Goal: Task Accomplishment & Management: Complete application form

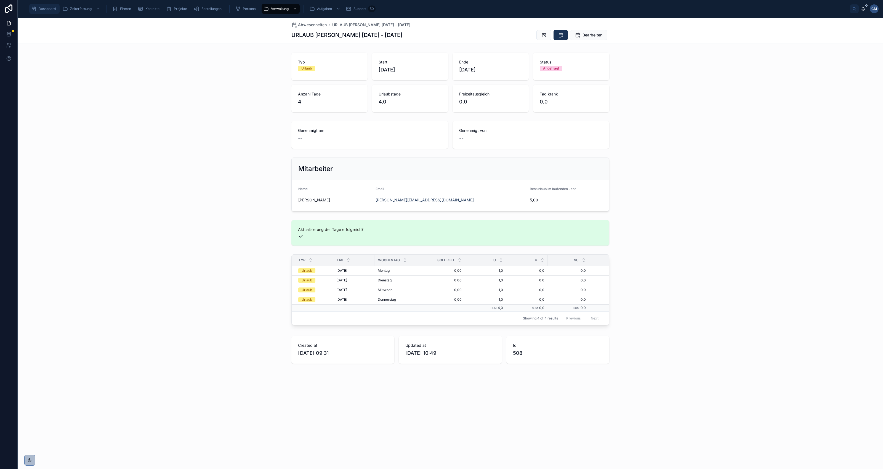
click at [44, 9] on span "Dashboard" at bounding box center [47, 9] width 17 height 4
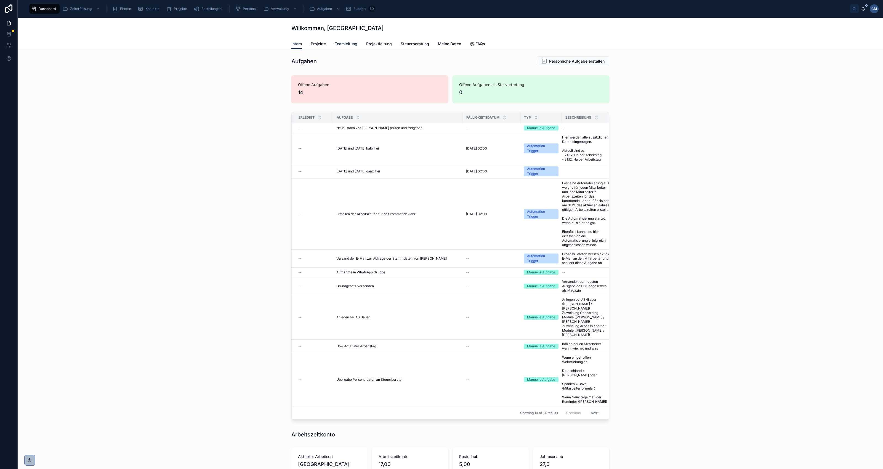
click at [345, 42] on span "Teamleitung" at bounding box center [346, 44] width 23 height 6
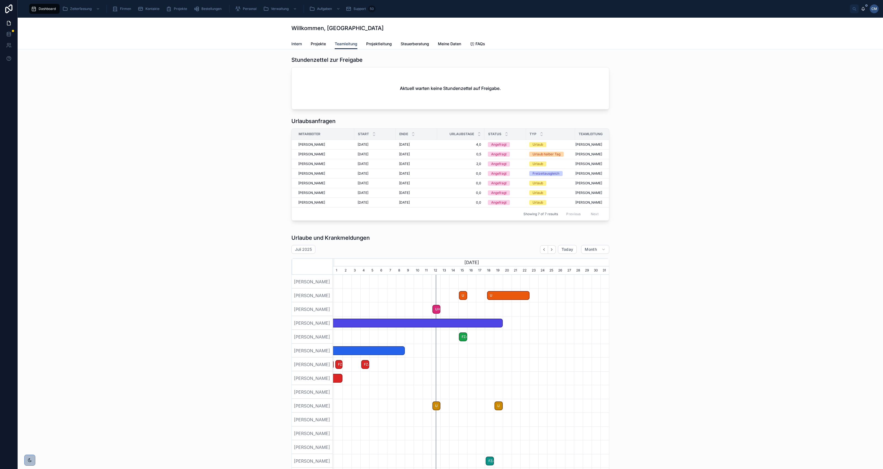
click at [294, 44] on span "Intern" at bounding box center [297, 44] width 10 height 6
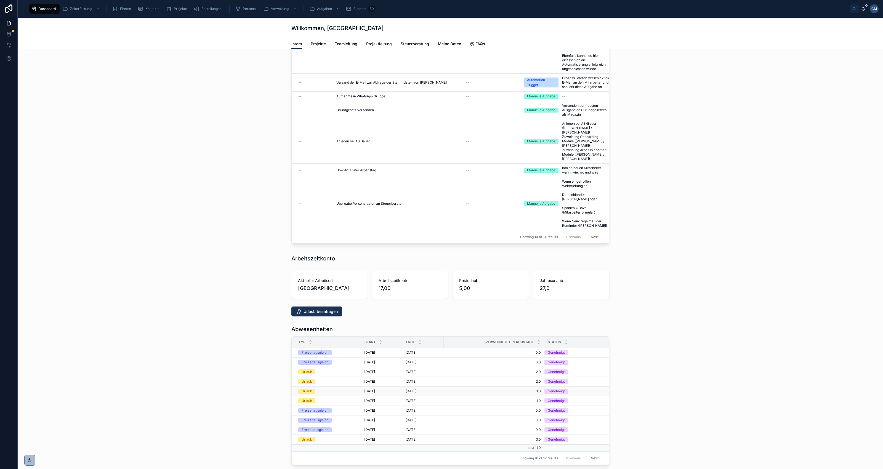
scroll to position [231, 0]
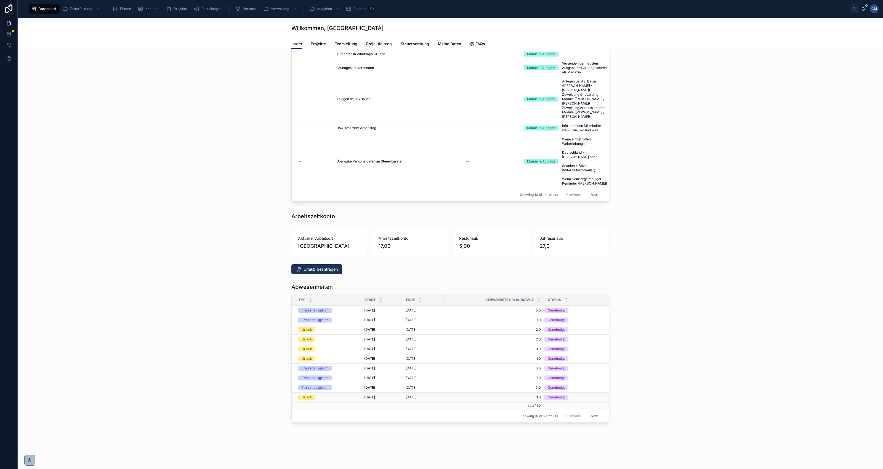
click at [428, 395] on div "[DATE] [DATE]" at bounding box center [423, 397] width 35 height 4
click at [458, 395] on span "3,0" at bounding box center [494, 397] width 94 height 4
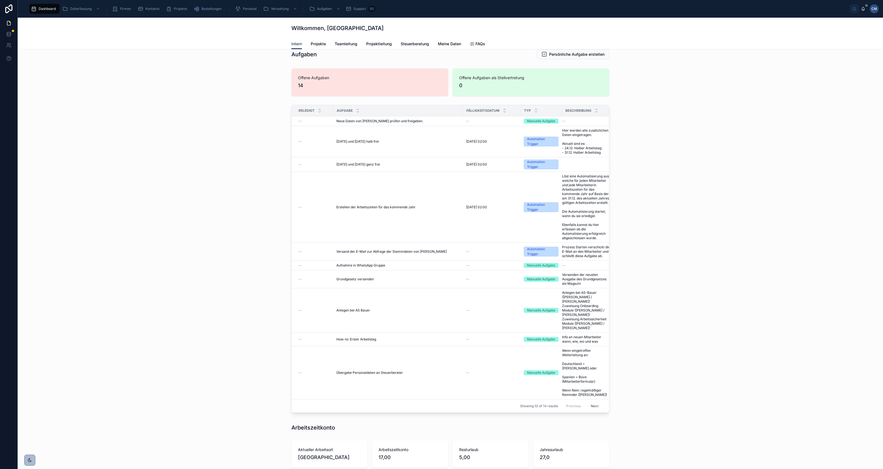
scroll to position [0, 0]
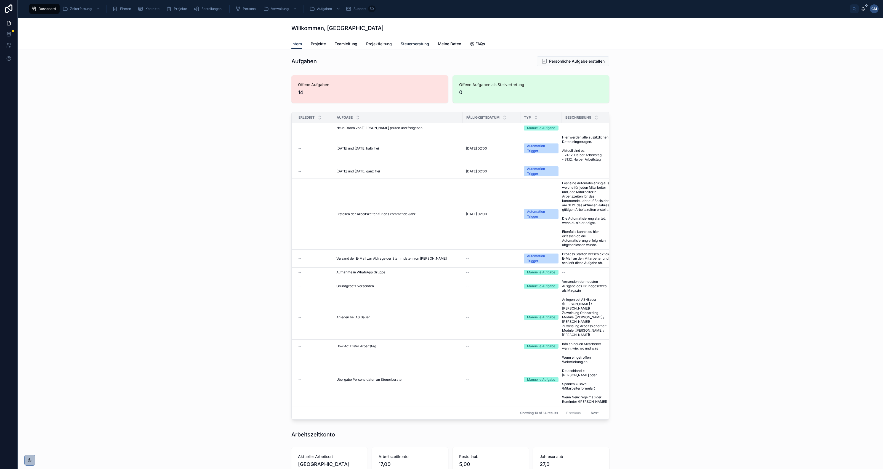
click at [414, 43] on span "Steuerberatung" at bounding box center [415, 44] width 28 height 6
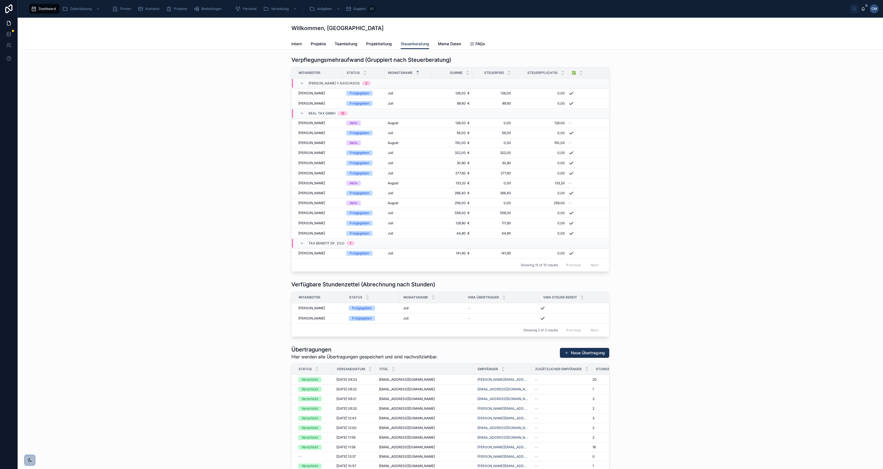
click at [416, 71] on icon at bounding box center [418, 72] width 4 height 4
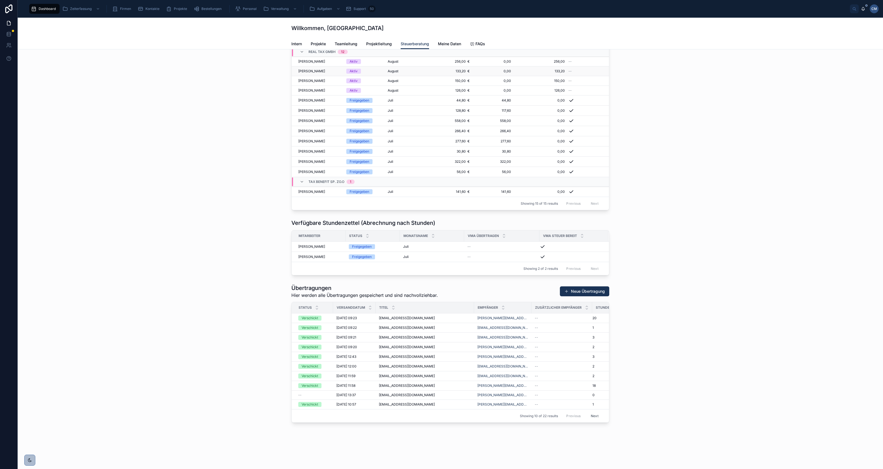
scroll to position [93, 0]
click at [588, 287] on button "Neue Übertragung" at bounding box center [584, 292] width 49 height 10
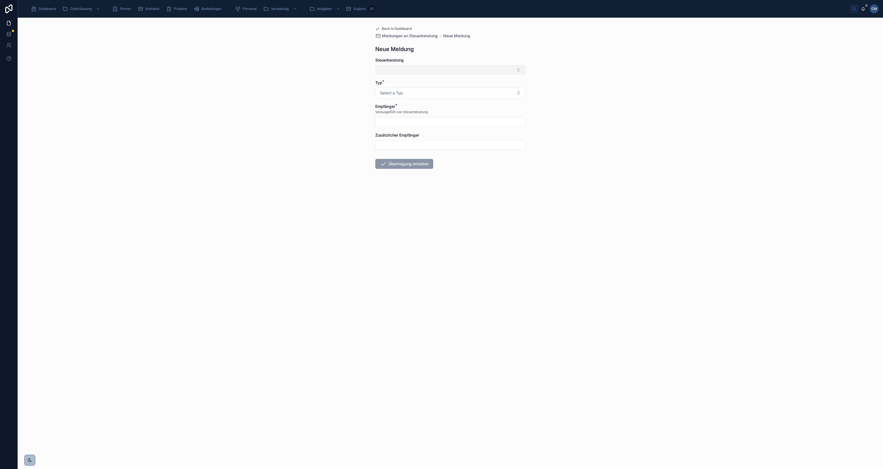
click at [401, 68] on button "Select Button" at bounding box center [450, 69] width 150 height 9
click at [407, 102] on span "[PERSON_NAME] – Tax Benefit Sp. zo.o" at bounding box center [415, 101] width 72 height 6
type input "**********"
click at [407, 96] on button "Select a Typ" at bounding box center [450, 94] width 150 height 10
click at [413, 117] on div "Übertragung - AZ-Vertrag" at bounding box center [402, 116] width 41 height 4
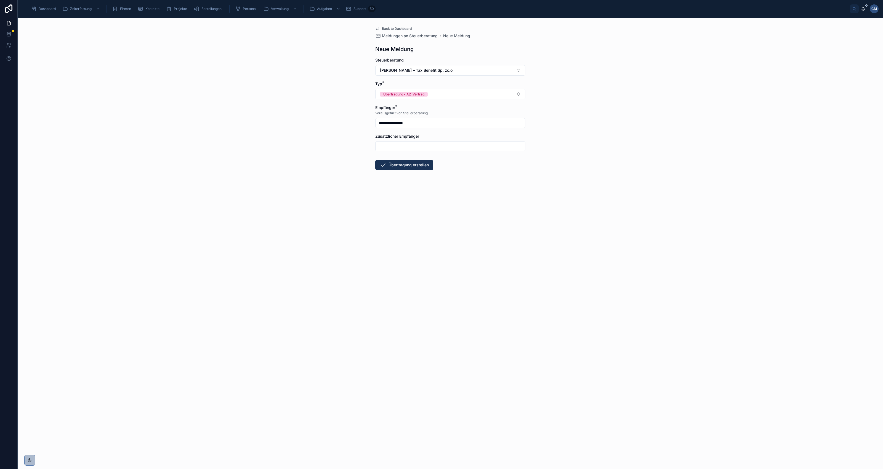
click at [418, 146] on input "text" at bounding box center [451, 146] width 150 height 8
click at [627, 128] on div "**********" at bounding box center [451, 244] width 866 height 452
click at [412, 164] on button "Übertragung erstellen" at bounding box center [404, 165] width 58 height 10
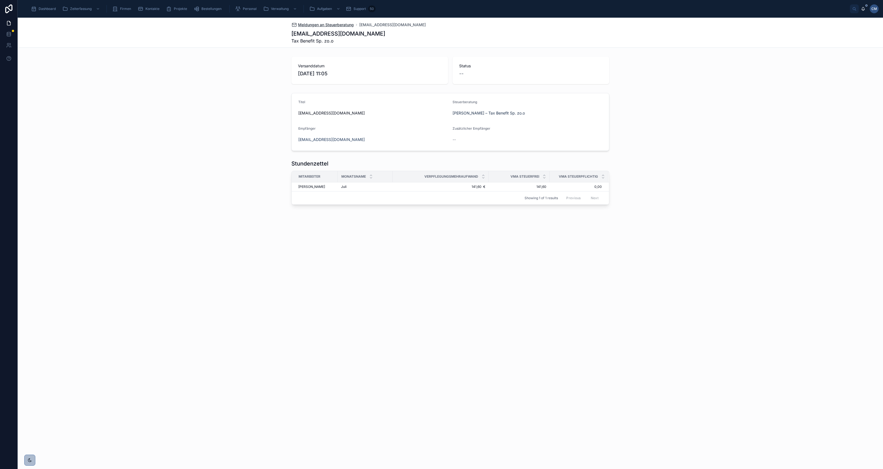
click at [305, 24] on span "Meldungen an Steuerberatung" at bounding box center [326, 25] width 56 height 6
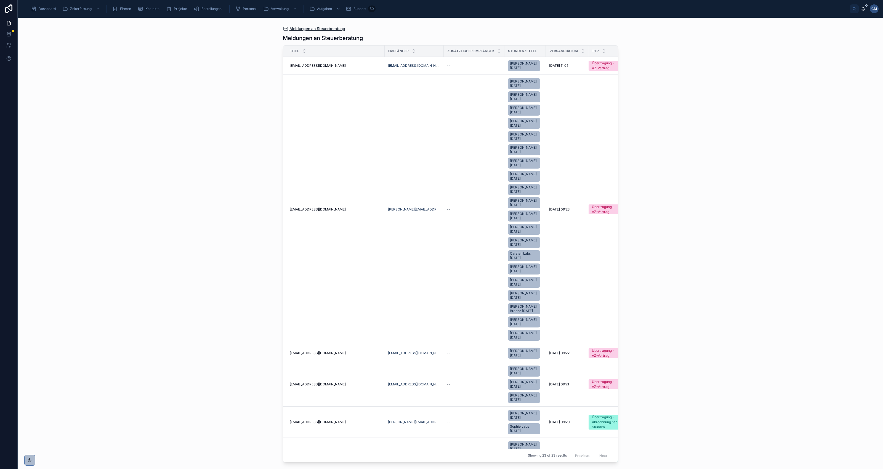
click at [304, 28] on span "Meldungen an Steuerberatung" at bounding box center [318, 29] width 56 height 6
click at [43, 10] on span "Dashboard" at bounding box center [47, 9] width 17 height 4
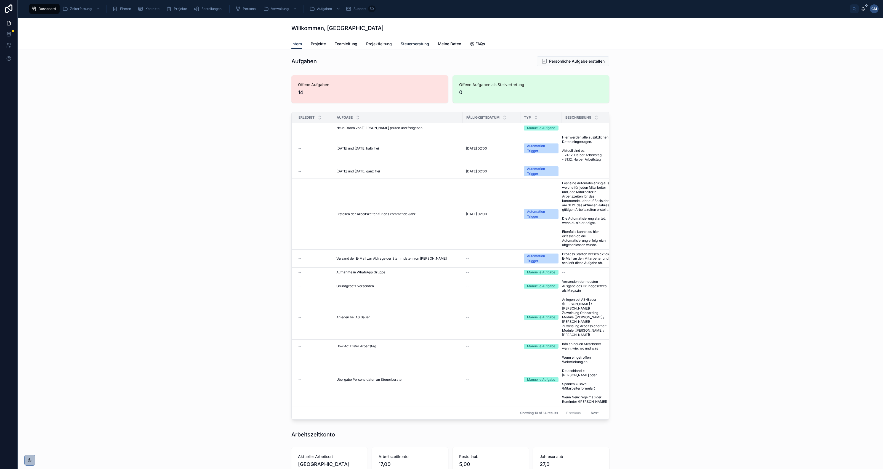
click at [415, 44] on span "Steuerberatung" at bounding box center [415, 44] width 28 height 6
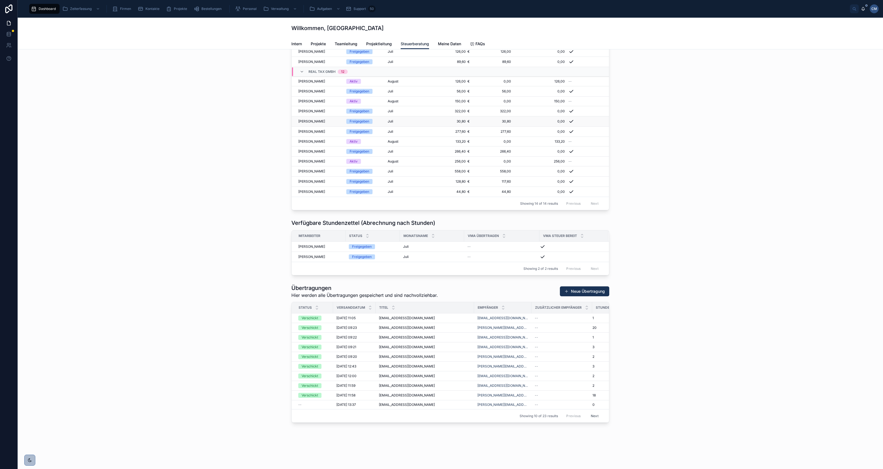
scroll to position [69, 0]
click at [579, 287] on button "Neue Übertragung" at bounding box center [584, 292] width 49 height 10
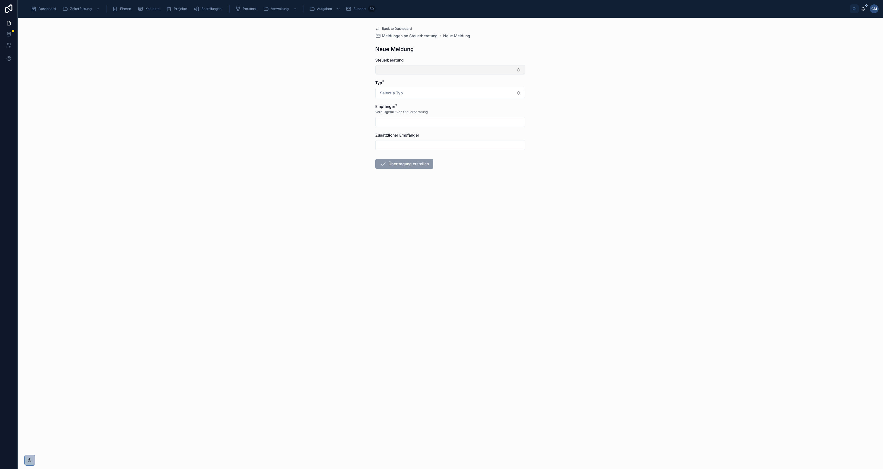
click at [402, 70] on button "Select Button" at bounding box center [450, 69] width 150 height 9
click at [407, 135] on span "[PERSON_NAME] – Real Tax GmbH" at bounding box center [411, 136] width 64 height 6
type input "**********"
click at [400, 143] on input "text" at bounding box center [451, 146] width 150 height 8
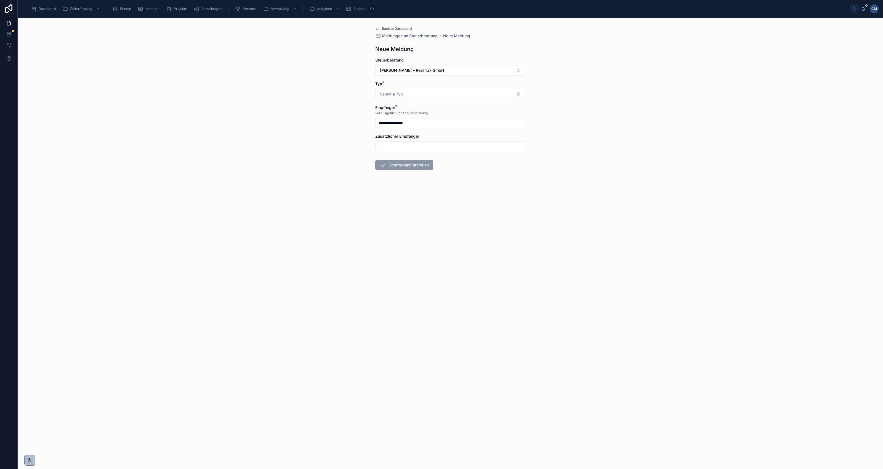
click at [373, 189] on div "**********" at bounding box center [450, 112] width 159 height 188
click at [418, 95] on button "Select a Typ" at bounding box center [450, 94] width 150 height 10
click at [414, 116] on div "Übertragung - AZ-Vertrag" at bounding box center [402, 116] width 41 height 4
click at [411, 166] on button "Übertragung erstellen" at bounding box center [404, 165] width 58 height 10
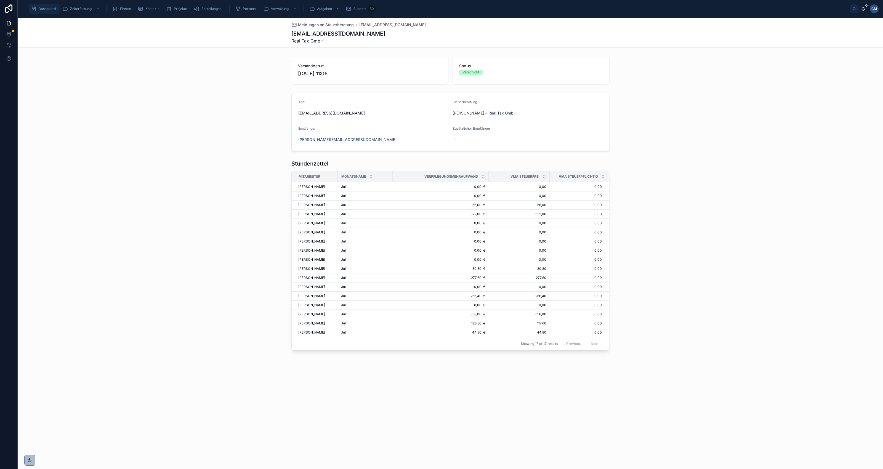
click at [43, 10] on span "Dashboard" at bounding box center [47, 9] width 17 height 4
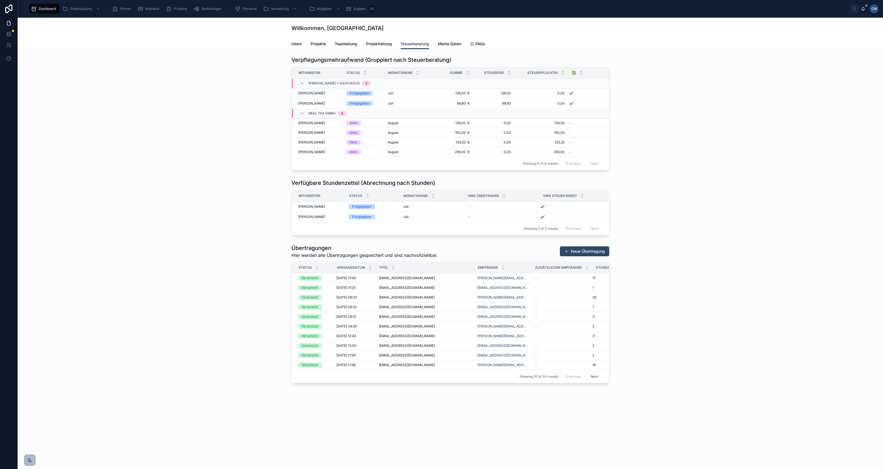
click at [581, 256] on button "Neue Übertragung" at bounding box center [584, 252] width 49 height 10
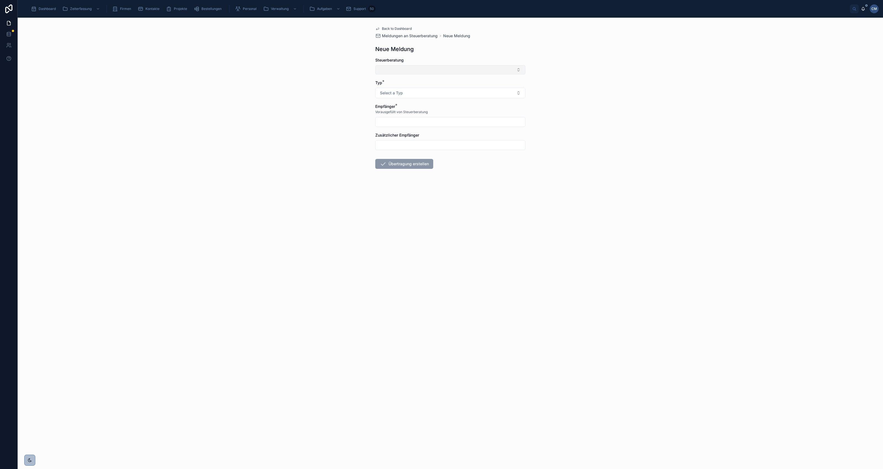
click at [429, 70] on button "Select Button" at bounding box center [450, 69] width 150 height 9
click at [424, 118] on span "[PERSON_NAME] – [PERSON_NAME] y Asociados" at bounding box center [424, 119] width 91 height 6
type input "**********"
click at [407, 94] on button "Select a Typ" at bounding box center [450, 94] width 150 height 10
click at [419, 117] on div "Übertragung - AZ-Vertrag" at bounding box center [402, 116] width 41 height 4
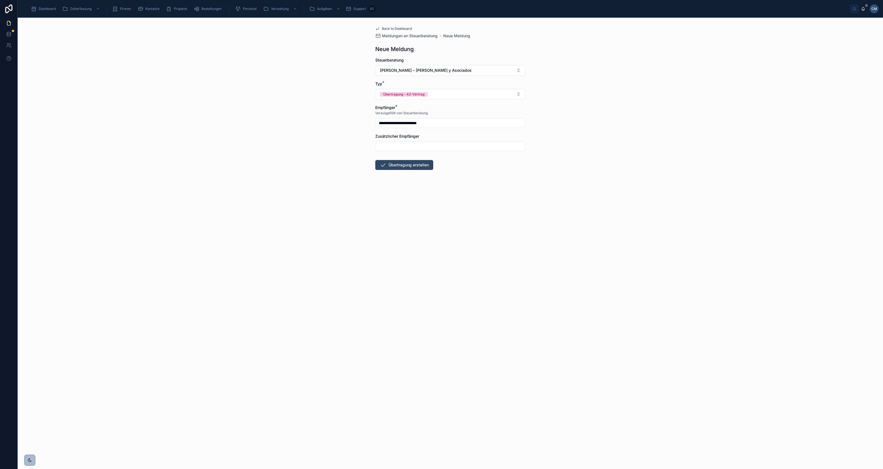
click at [396, 166] on button "Übertragung erstellen" at bounding box center [404, 165] width 58 height 10
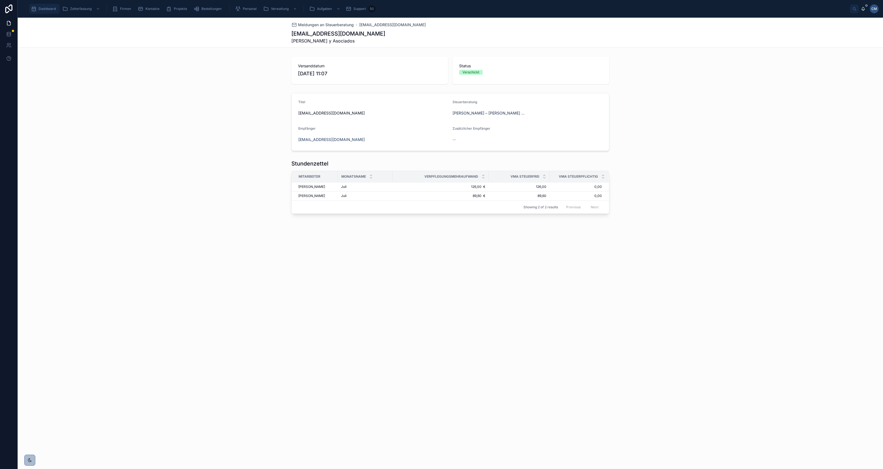
click at [49, 7] on span "Dashboard" at bounding box center [47, 9] width 17 height 4
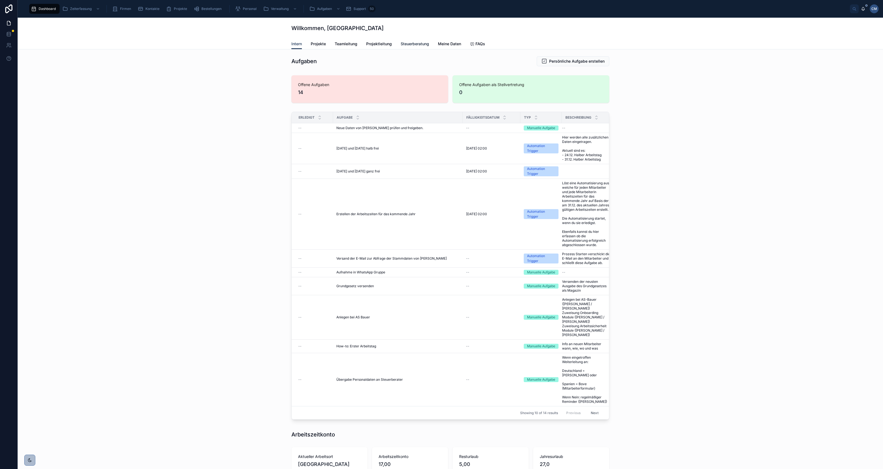
click at [405, 40] on link "Steuerberatung" at bounding box center [415, 44] width 28 height 11
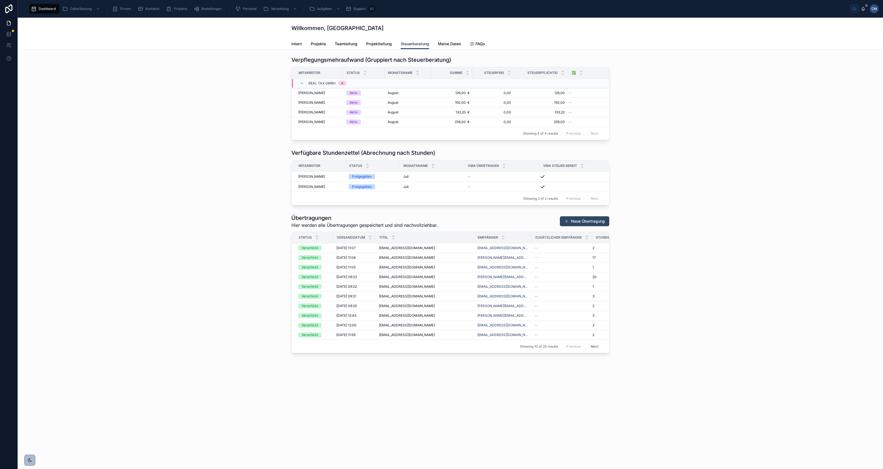
click at [590, 226] on button "Neue Übertragung" at bounding box center [584, 221] width 49 height 10
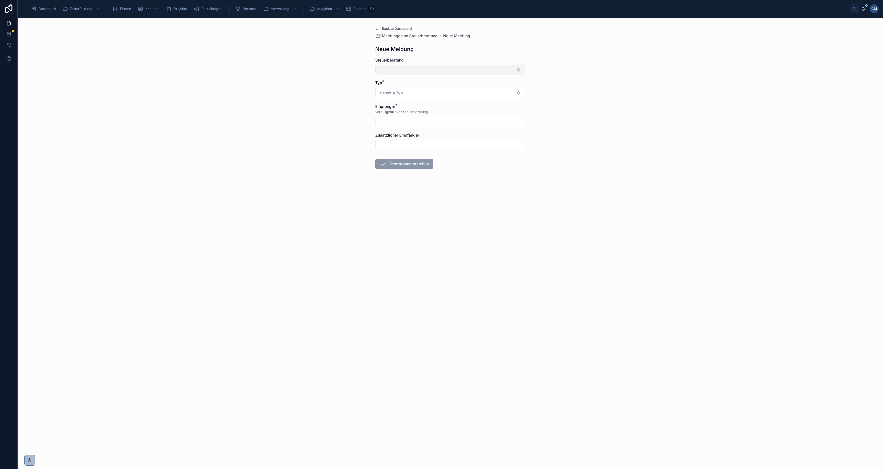
click at [412, 70] on button "Select Button" at bounding box center [450, 69] width 150 height 9
click at [411, 138] on span "[PERSON_NAME] – Real Tax GmbH" at bounding box center [411, 136] width 64 height 6
type input "**********"
click at [415, 93] on button "Select a Typ" at bounding box center [450, 94] width 150 height 10
click at [415, 125] on div "Übertragung - Abrechnung nach Stunden" at bounding box center [414, 124] width 65 height 4
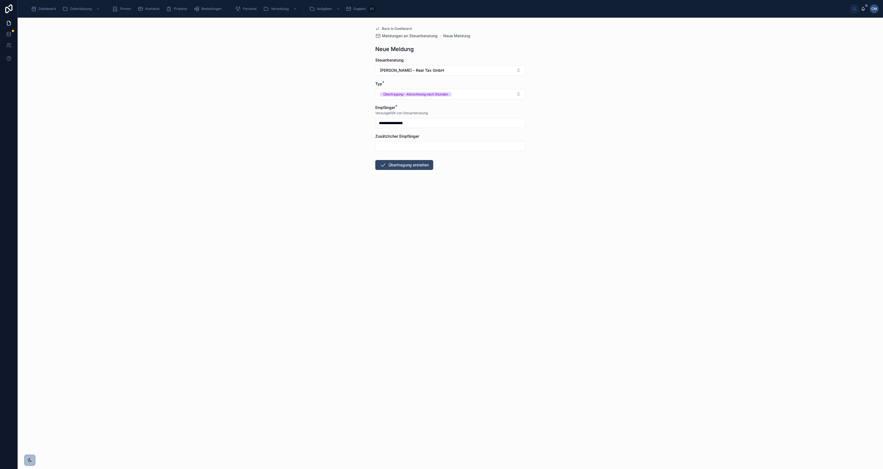
click at [402, 166] on button "Übertragung erstellen" at bounding box center [404, 165] width 58 height 10
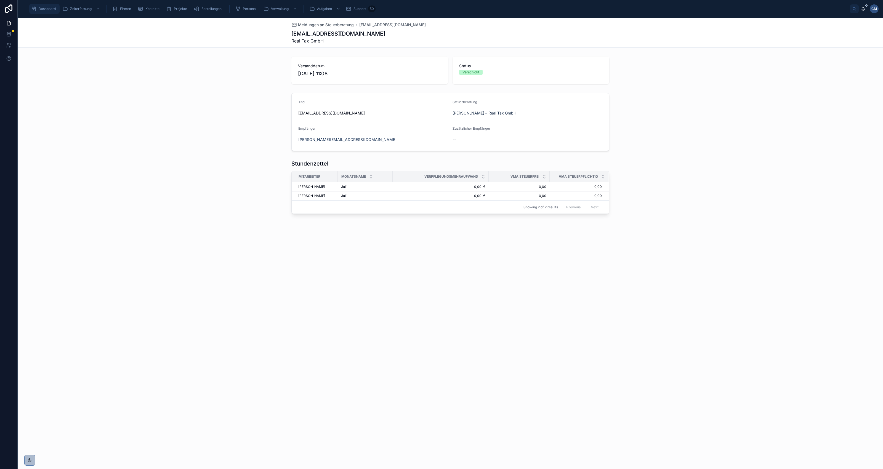
click at [46, 9] on span "Dashboard" at bounding box center [47, 9] width 17 height 4
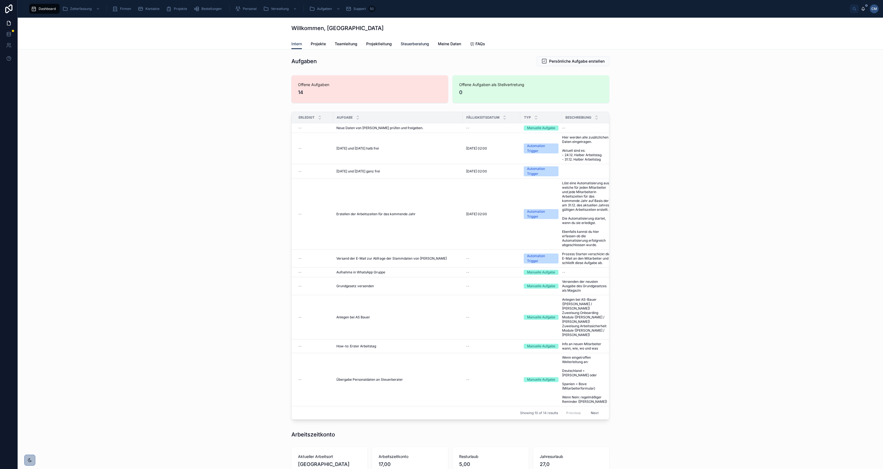
click at [410, 43] on span "Steuerberatung" at bounding box center [415, 44] width 28 height 6
